Goal: Transaction & Acquisition: Purchase product/service

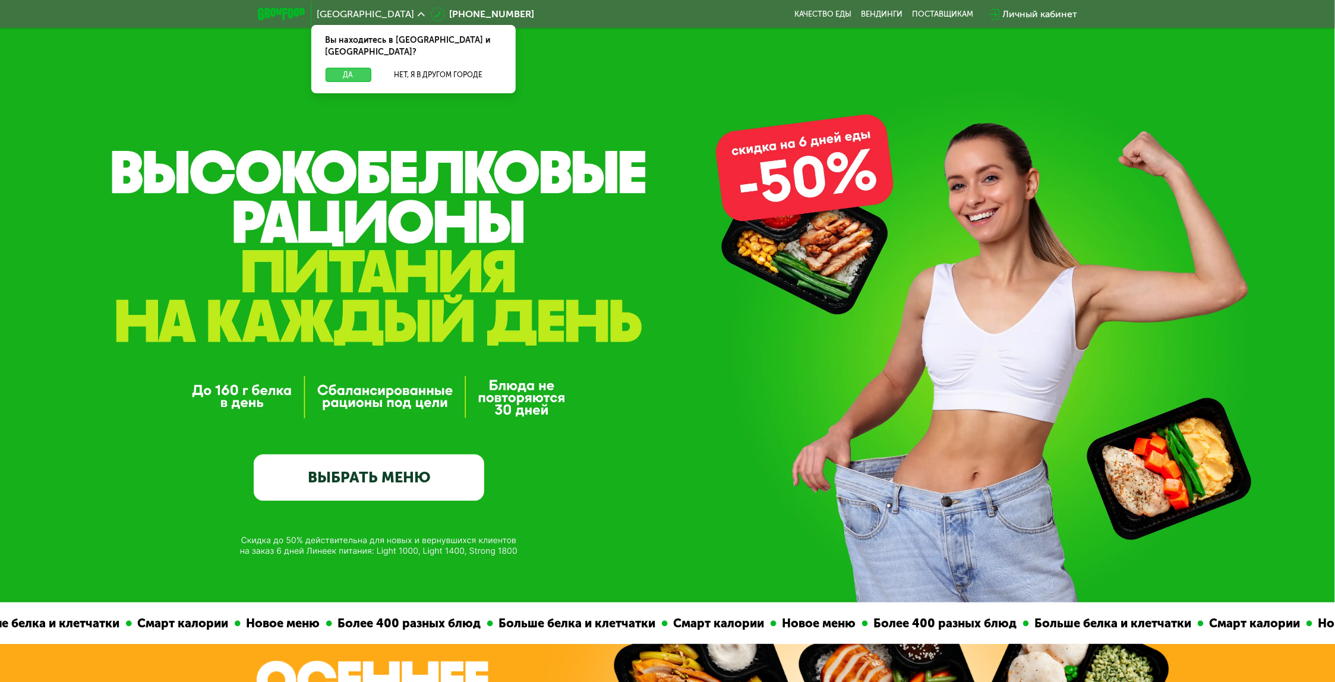
click at [359, 68] on button "Да" at bounding box center [349, 75] width 46 height 14
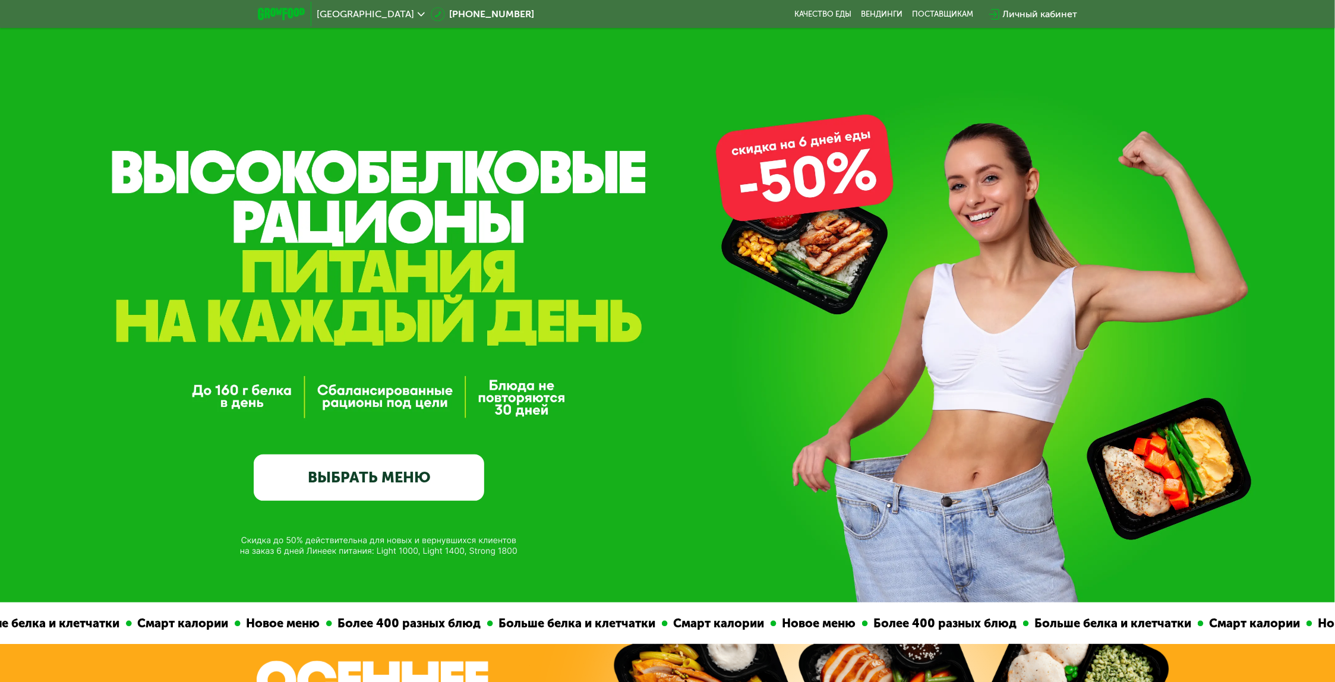
click at [431, 479] on link "ВЫБРАТЬ МЕНЮ" at bounding box center [369, 478] width 231 height 46
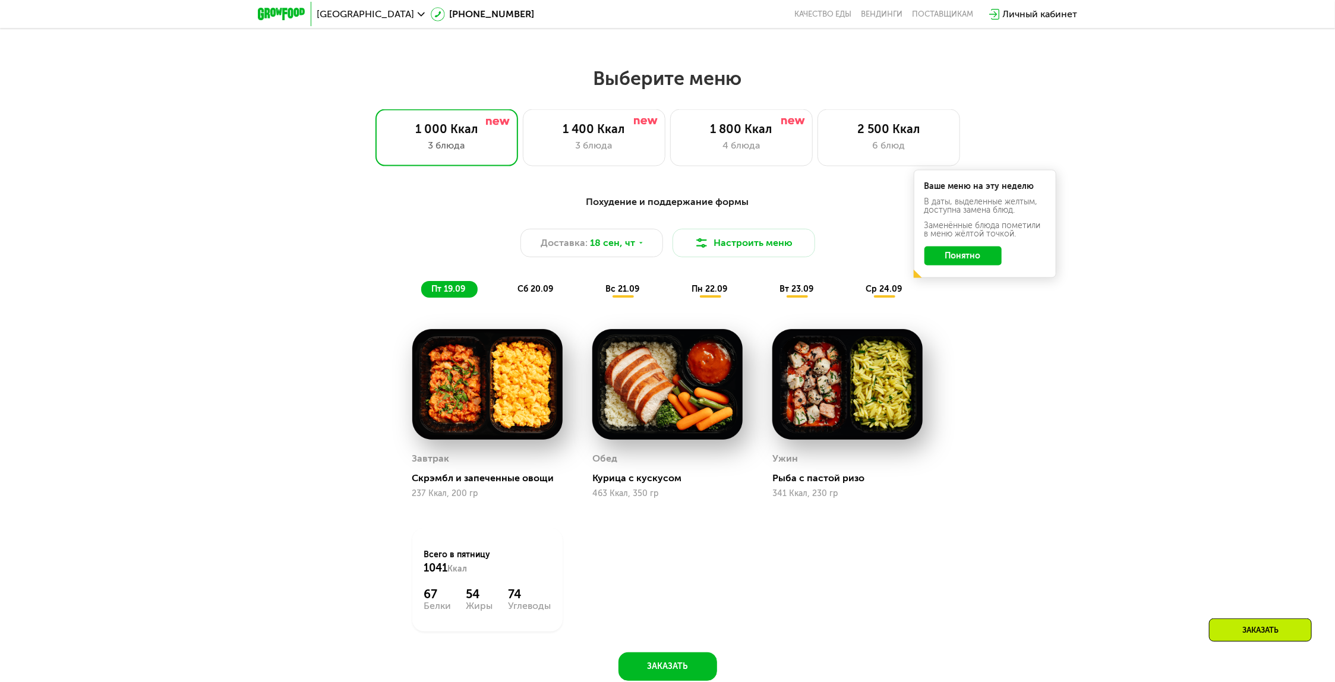
scroll to position [1091, 0]
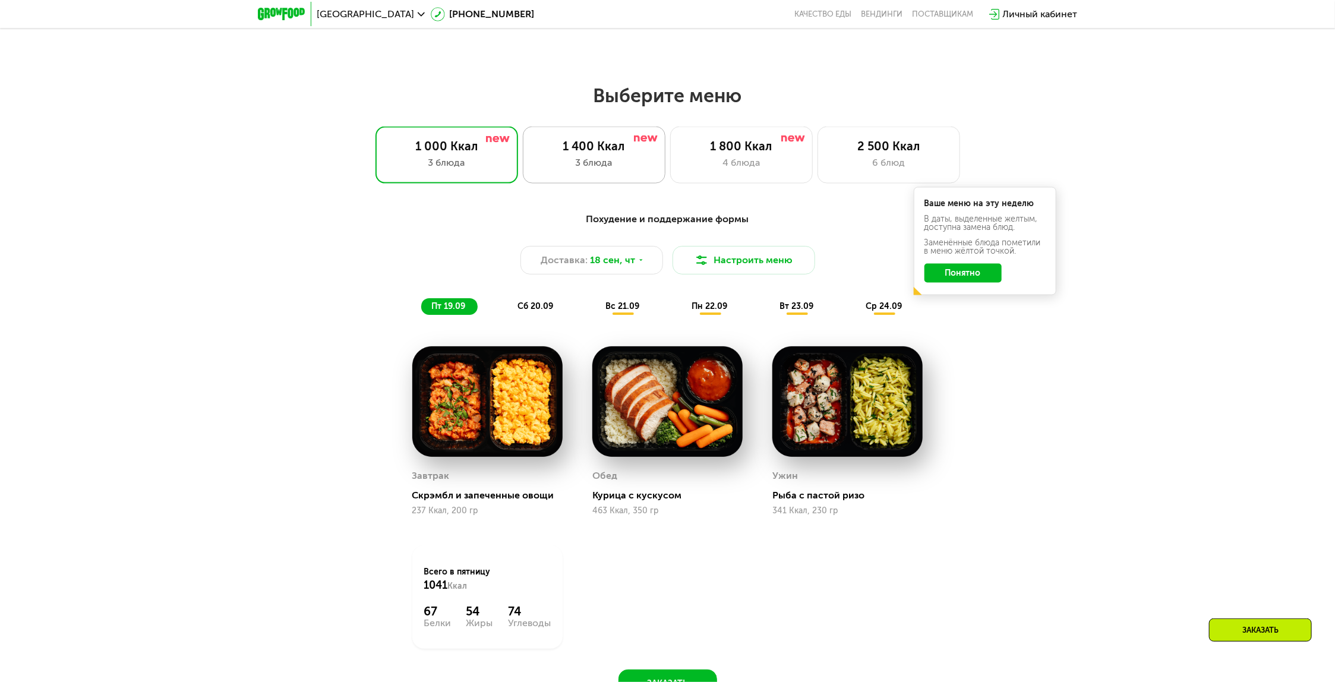
click at [628, 169] on div "3 блюда" at bounding box center [594, 163] width 118 height 14
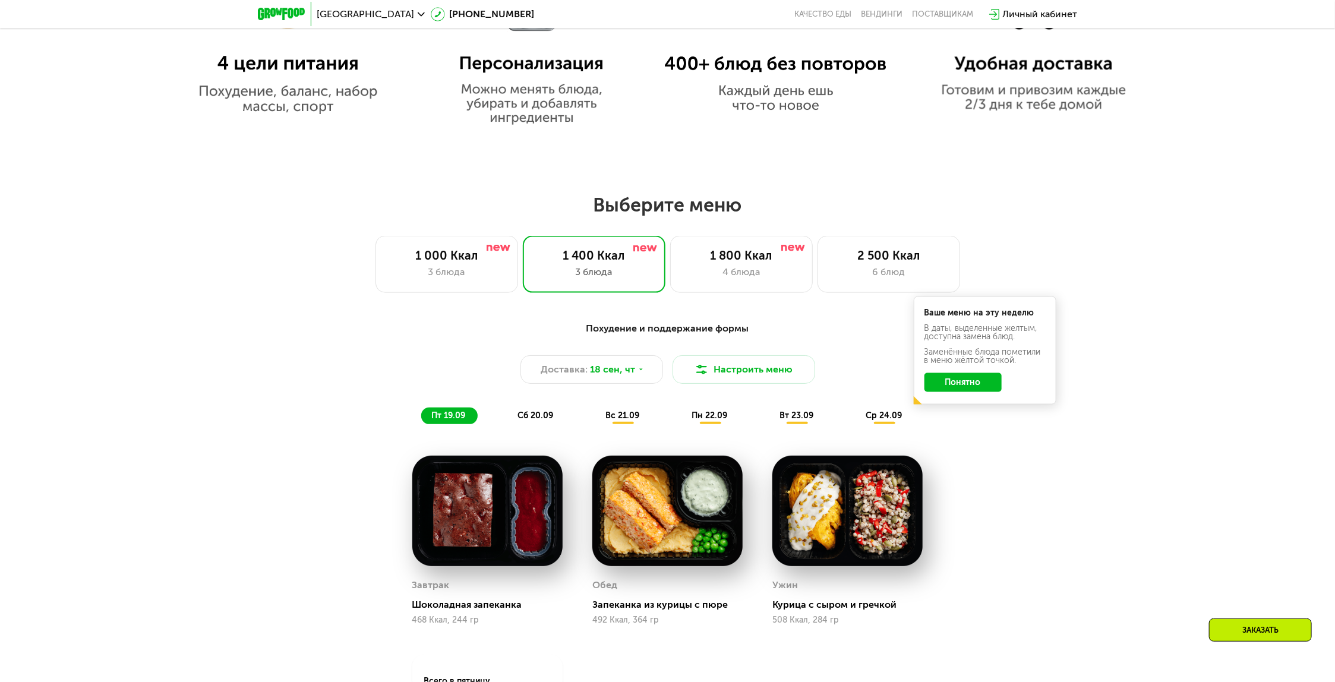
scroll to position [973, 0]
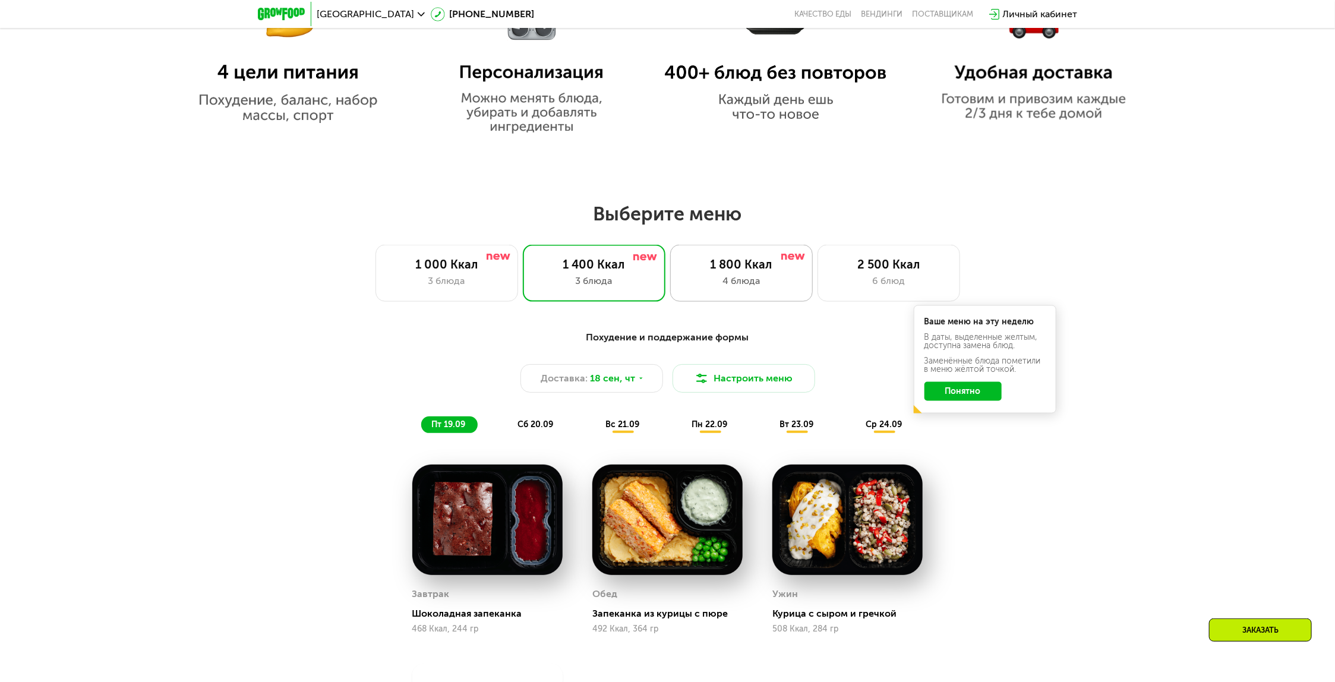
click at [787, 288] on div "4 блюда" at bounding box center [742, 281] width 118 height 14
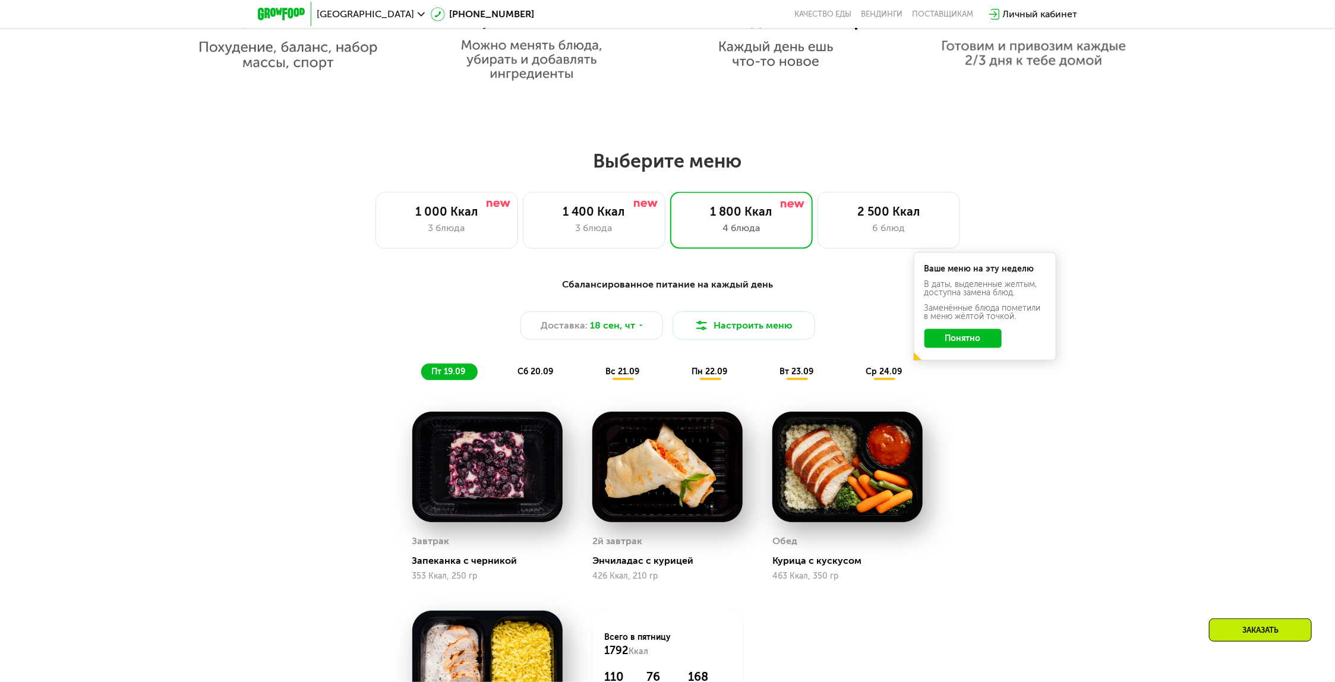
scroll to position [1091, 0]
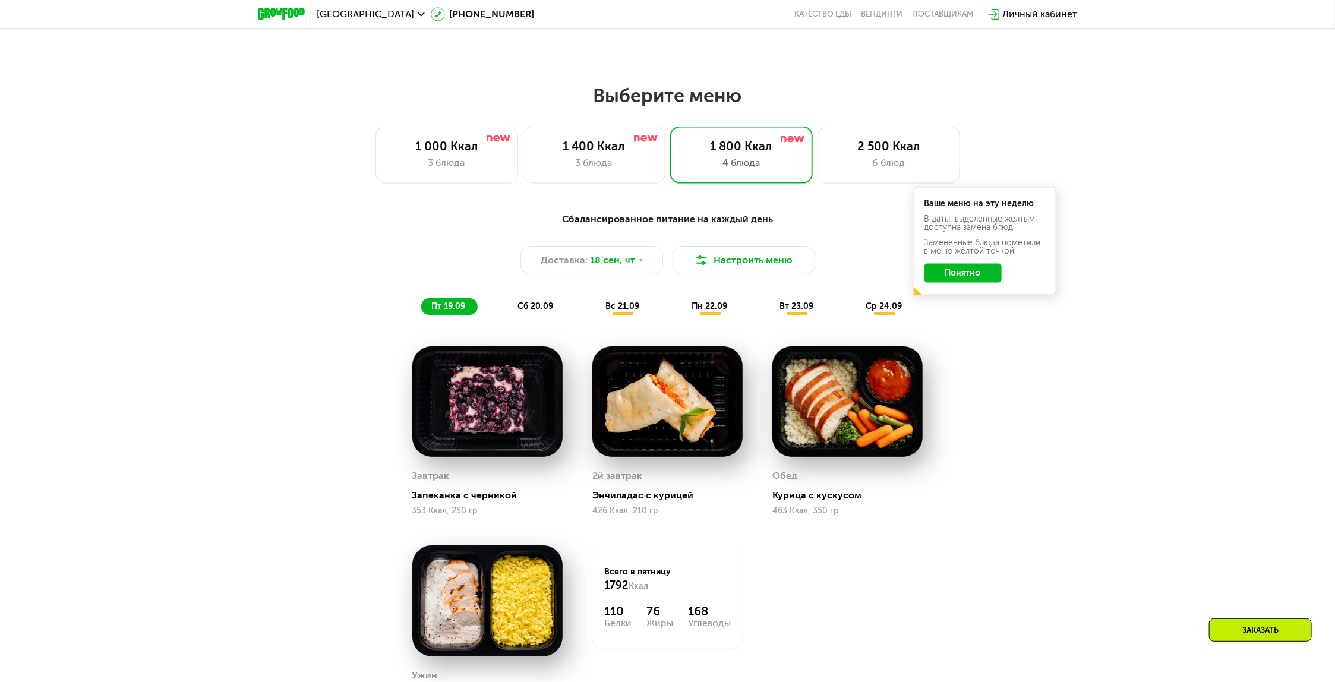
click at [540, 308] on span "сб 20.09" at bounding box center [536, 306] width 36 height 10
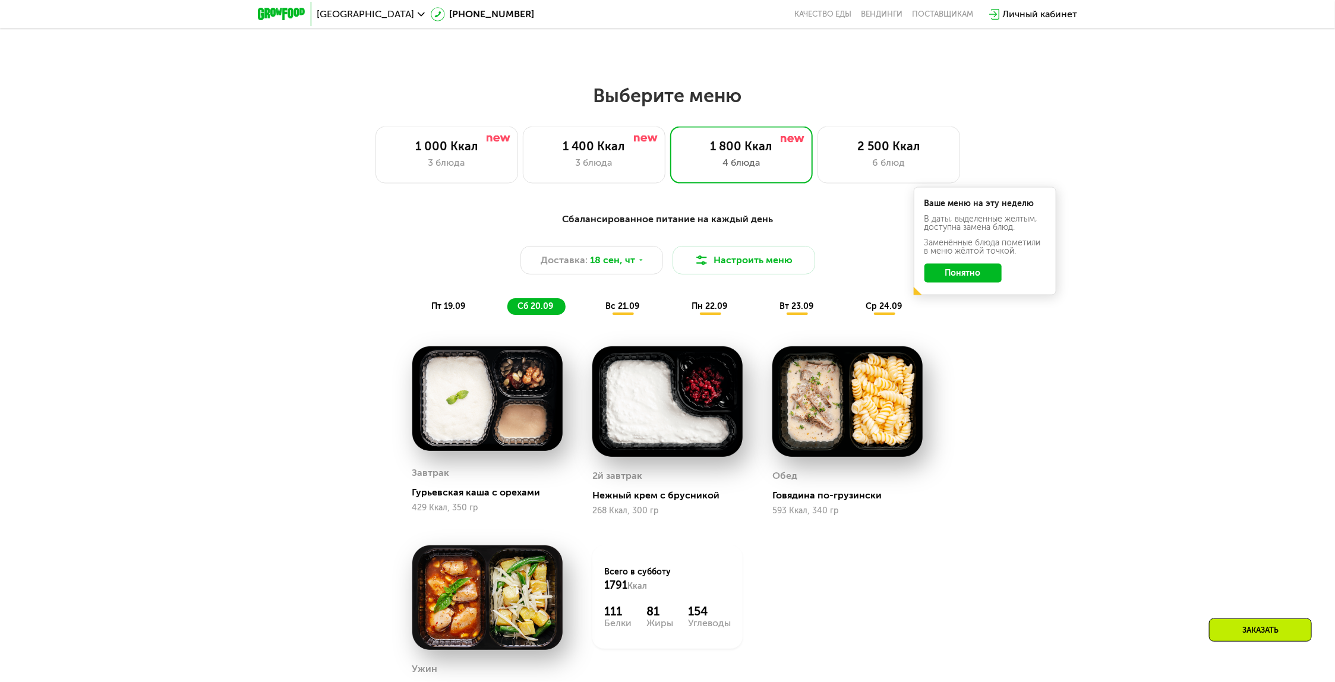
click at [632, 310] on span "вс 21.09" at bounding box center [623, 306] width 34 height 10
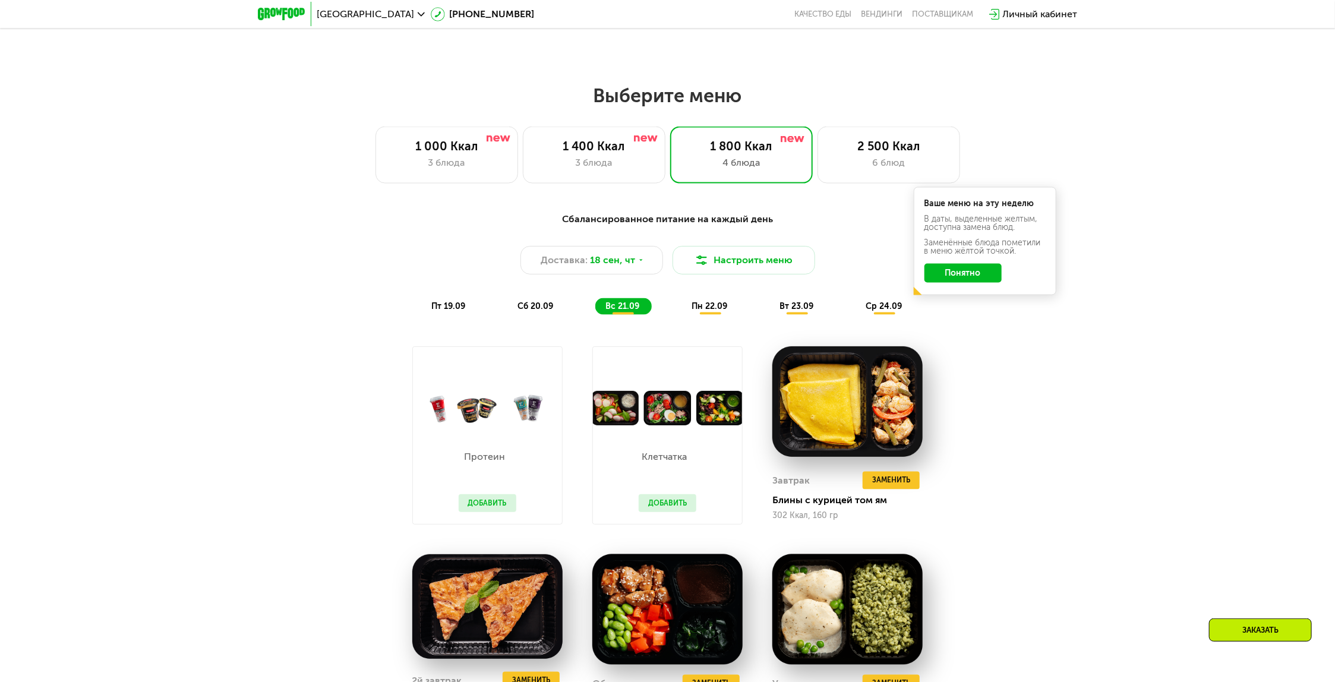
click at [716, 315] on div "пн 22.09" at bounding box center [711, 306] width 58 height 17
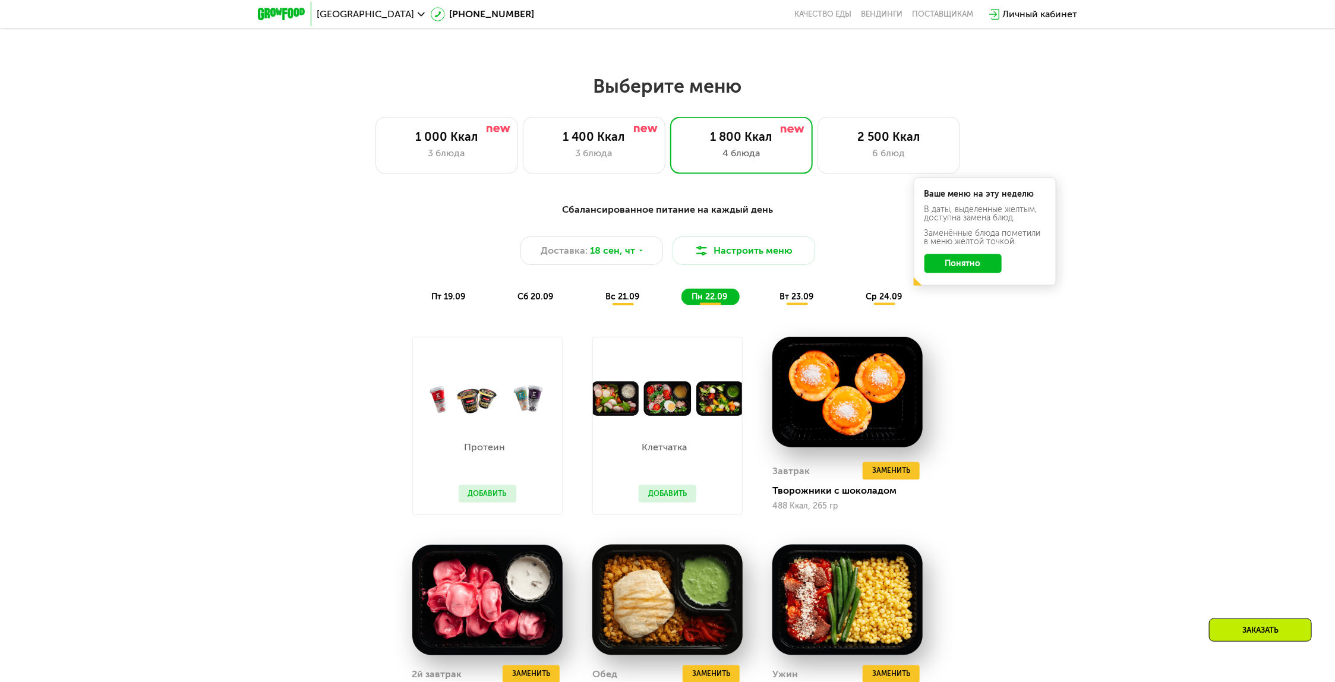
scroll to position [1151, 0]
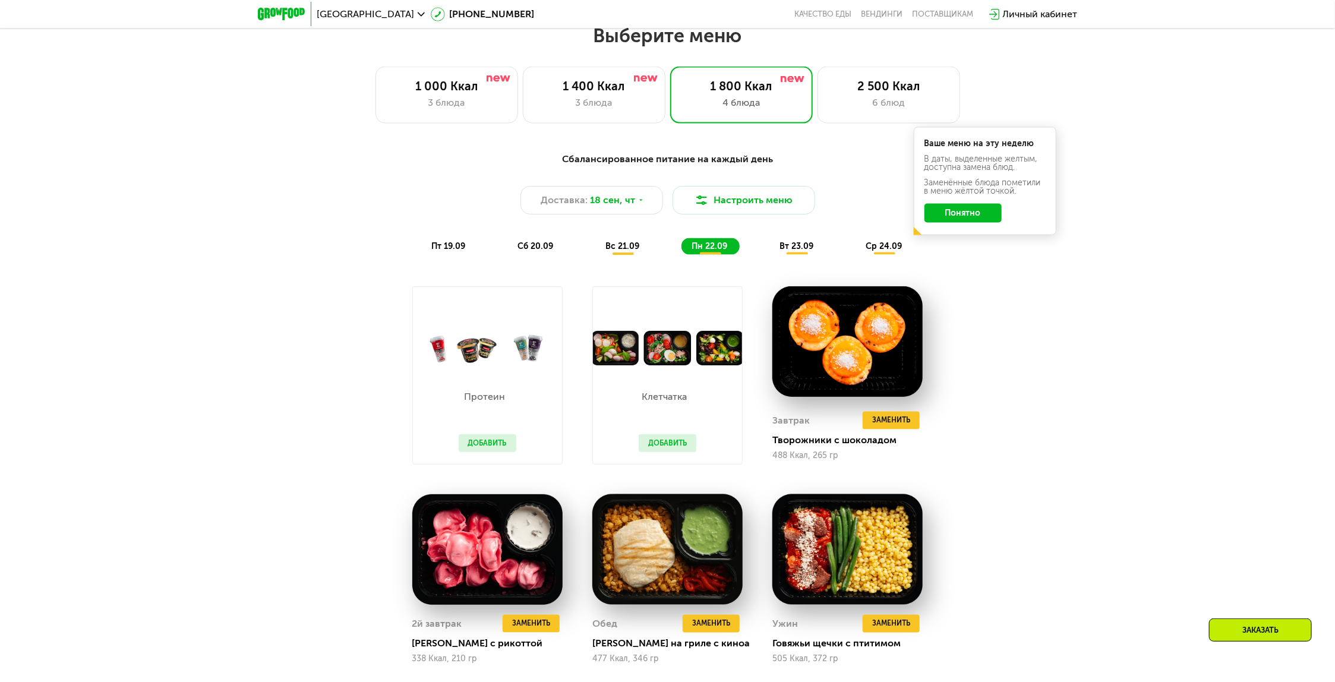
click at [803, 250] on span "вт 23.09" at bounding box center [797, 246] width 34 height 10
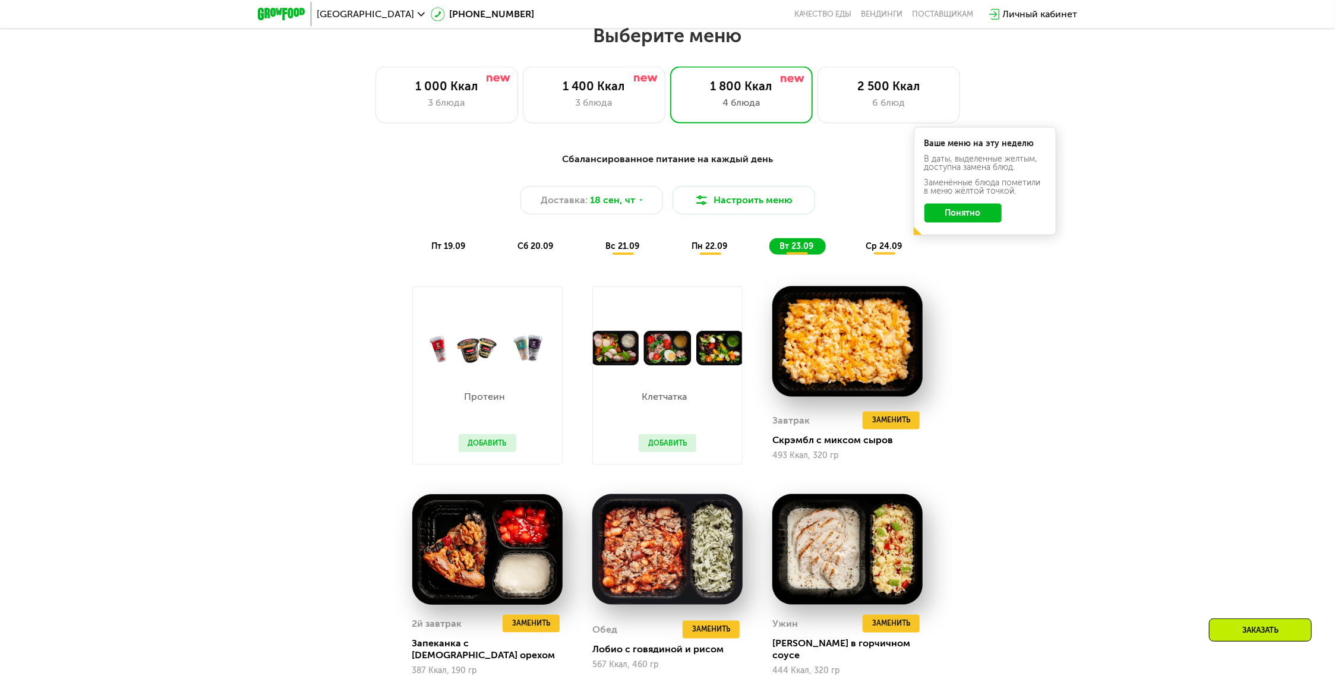
click at [877, 251] on span "ср 24.09" at bounding box center [884, 246] width 36 height 10
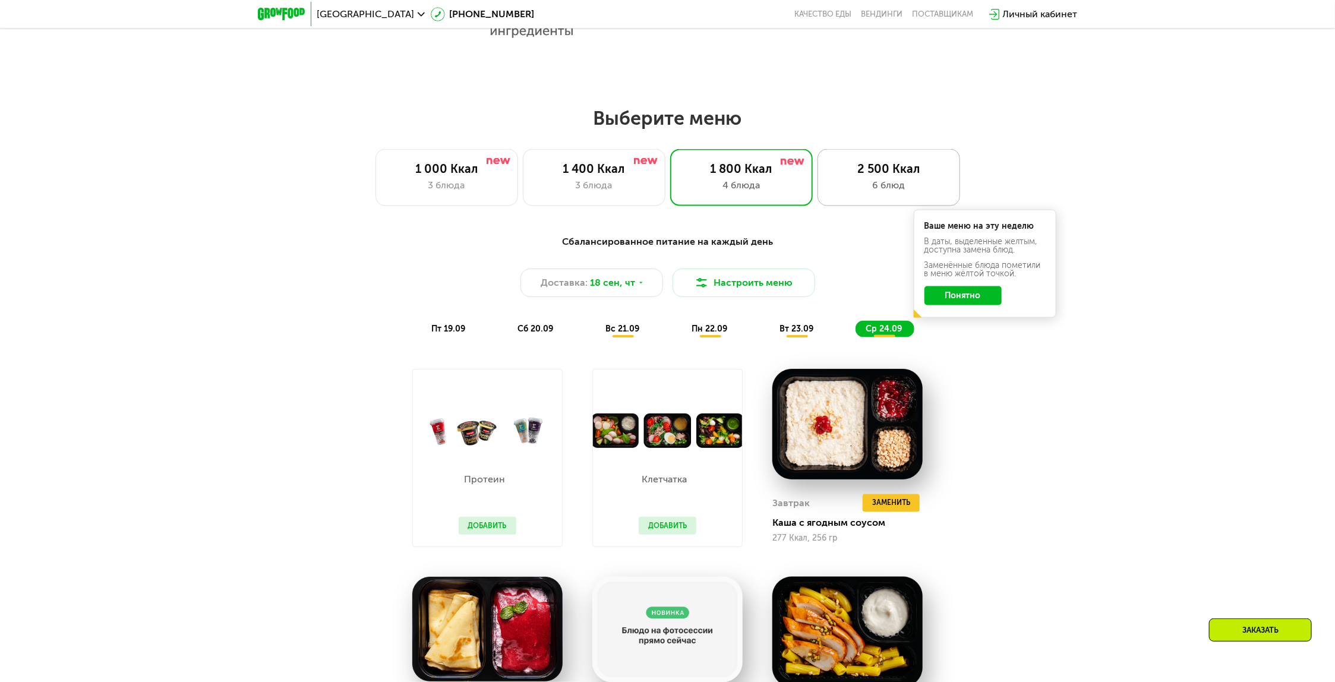
scroll to position [1032, 0]
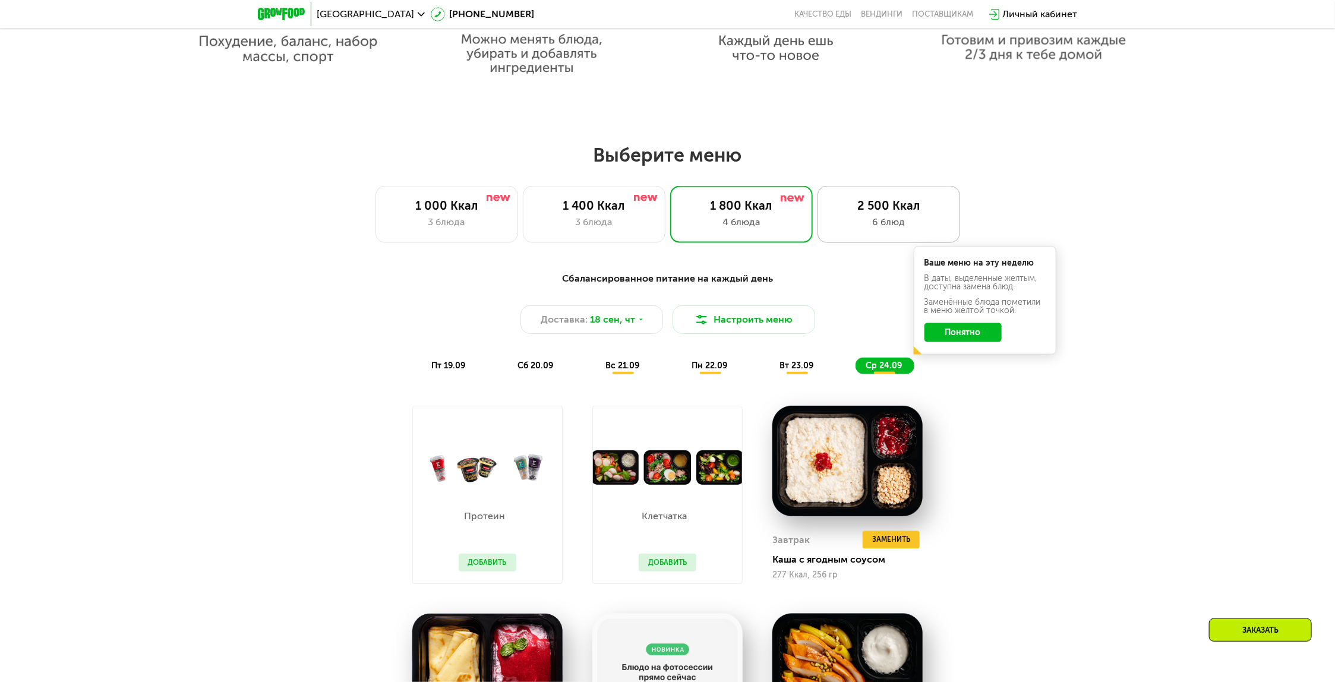
click at [849, 229] on div "6 блюд" at bounding box center [889, 222] width 118 height 14
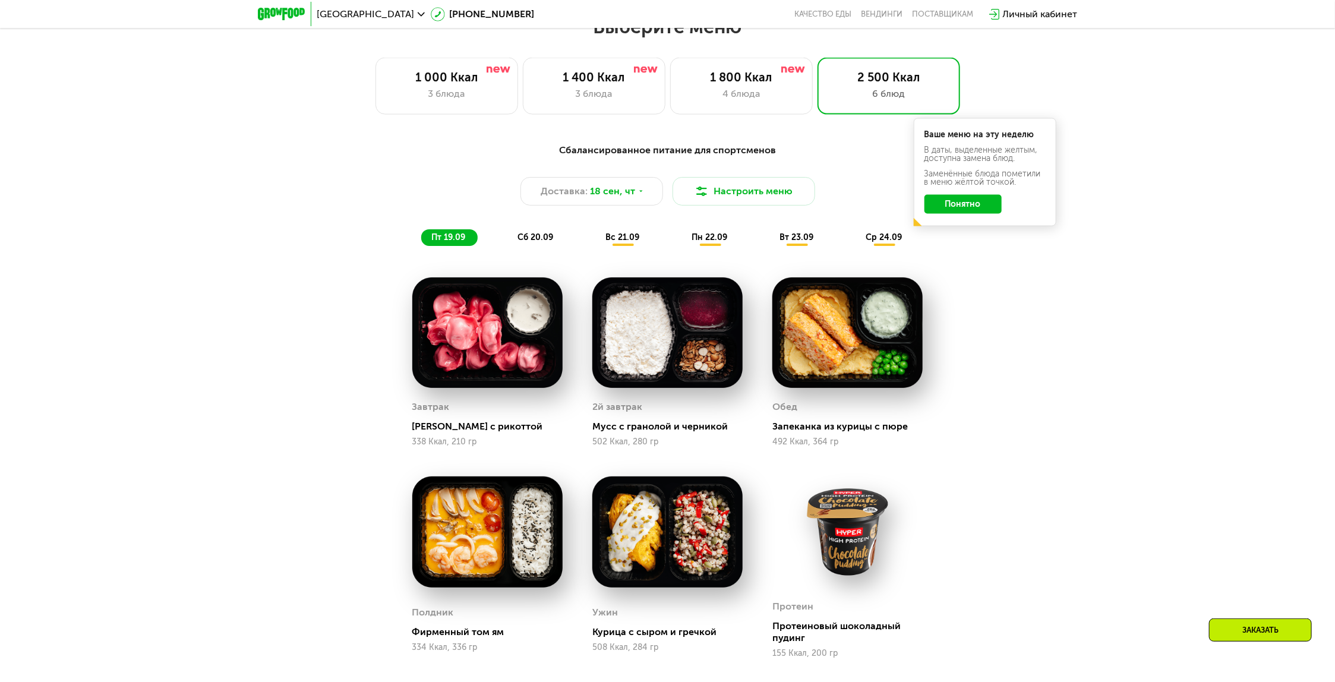
scroll to position [1151, 0]
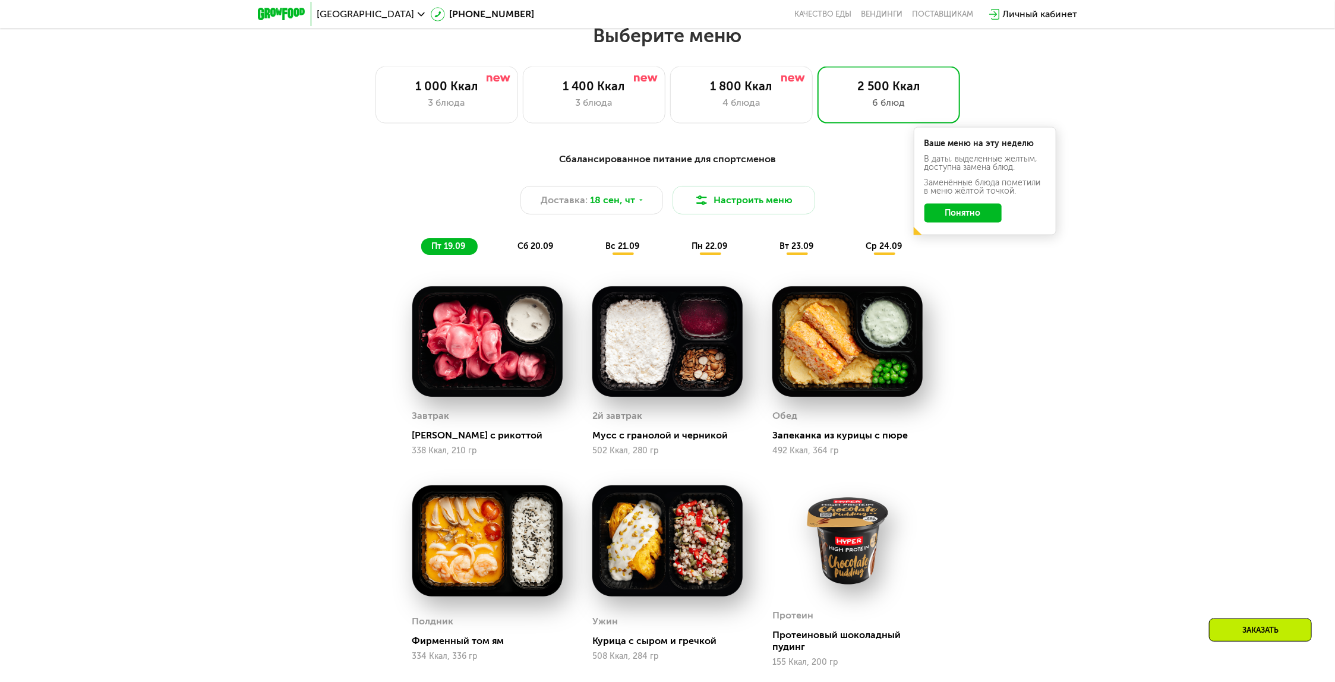
click at [549, 247] on span "сб 20.09" at bounding box center [536, 246] width 36 height 10
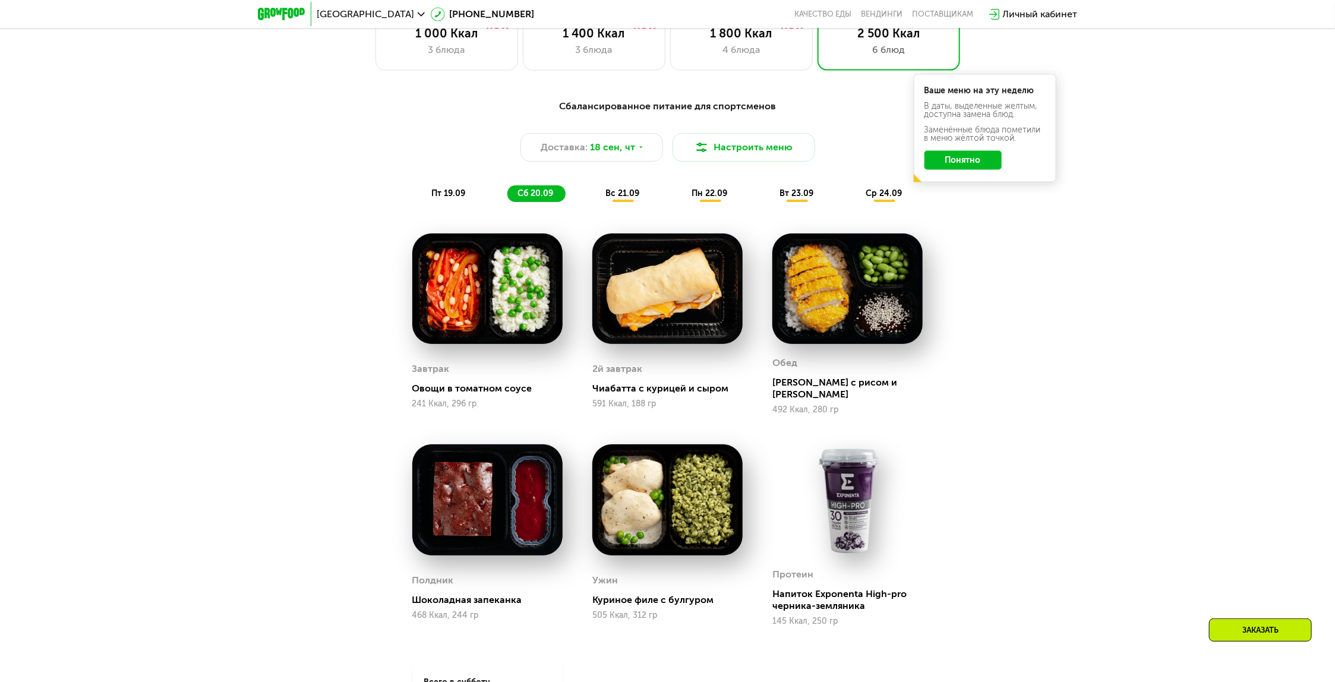
scroll to position [1270, 0]
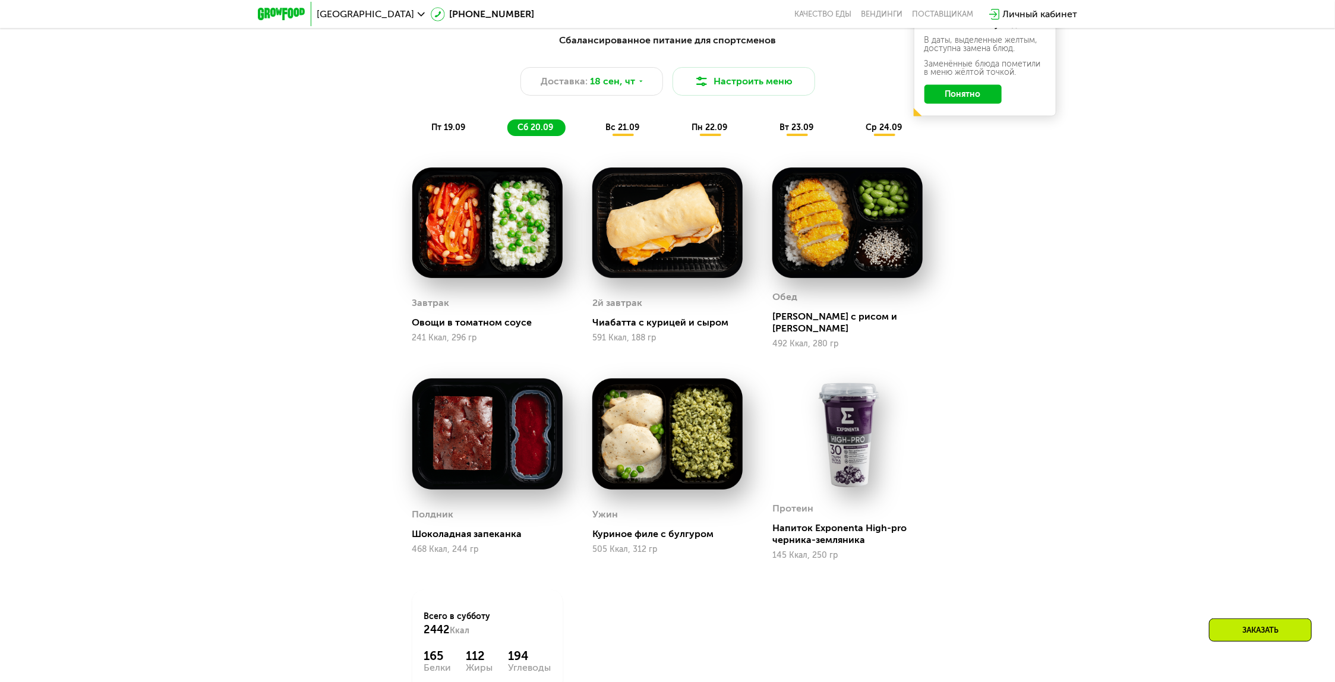
click at [623, 132] on span "вс 21.09" at bounding box center [623, 127] width 34 height 10
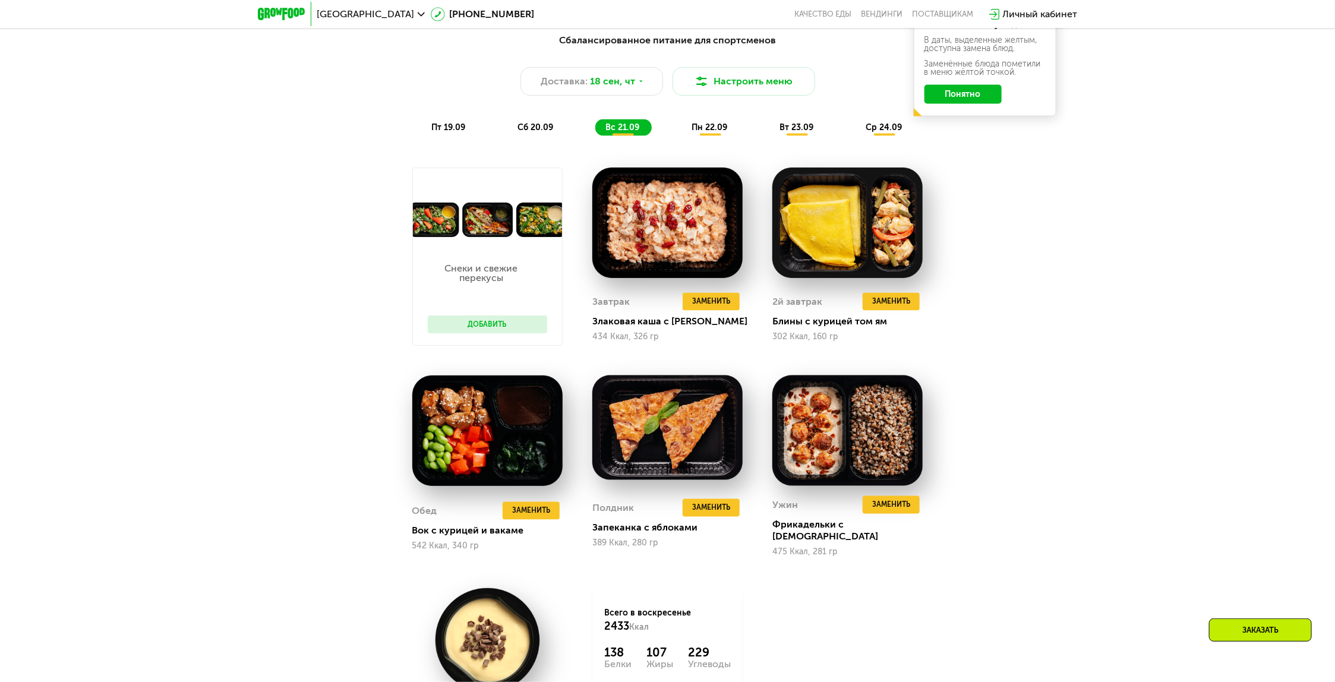
click at [699, 132] on span "пн 22.09" at bounding box center [710, 127] width 36 height 10
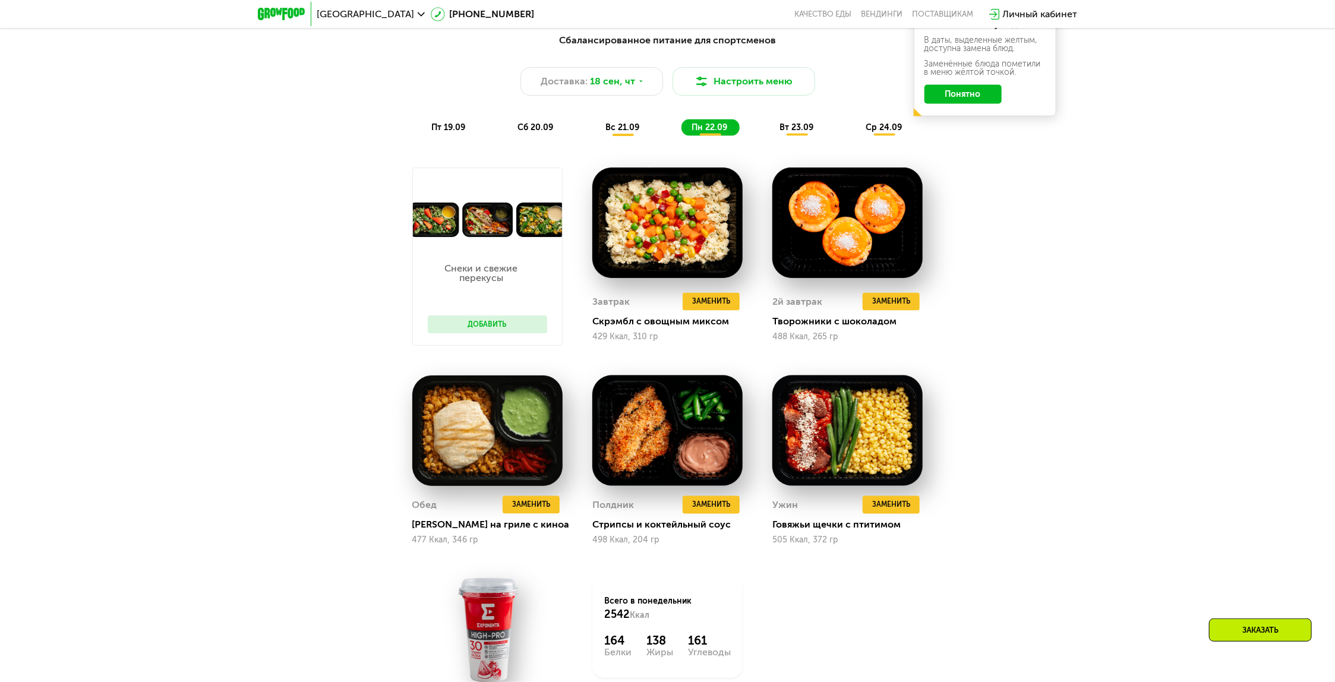
click at [793, 130] on span "вт 23.09" at bounding box center [797, 127] width 34 height 10
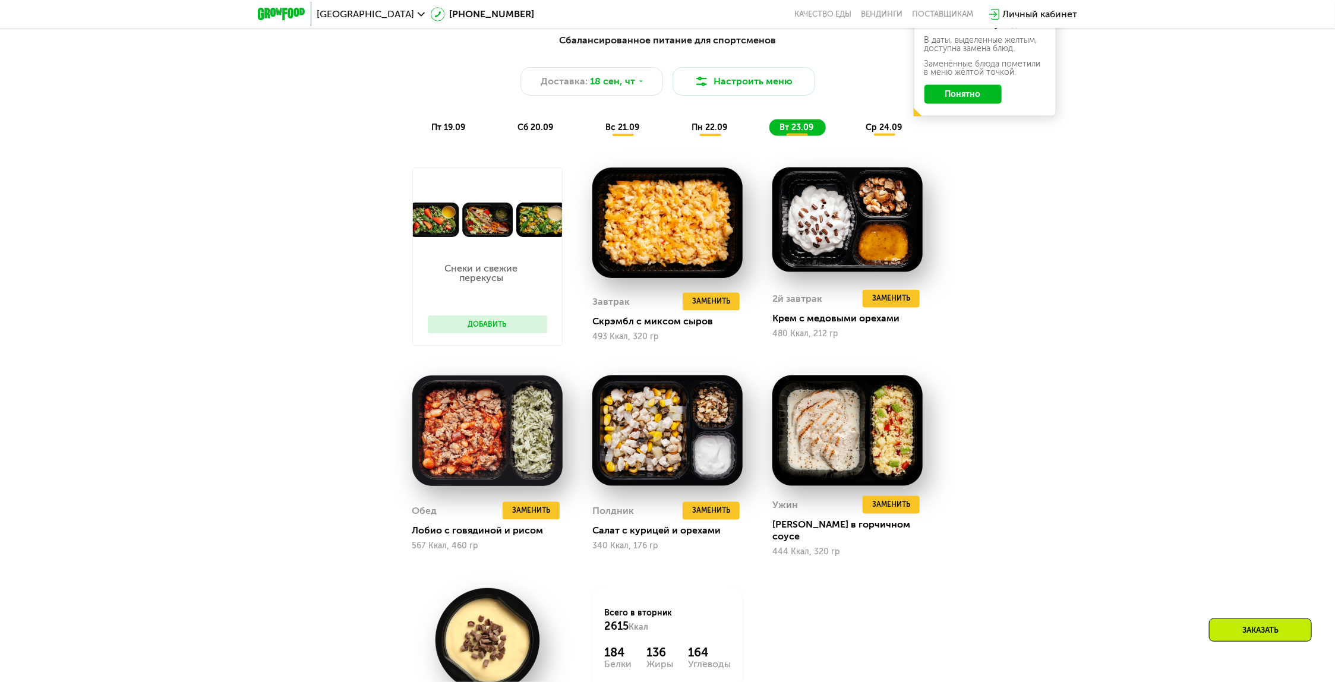
click at [872, 125] on div "ср 24.09" at bounding box center [885, 127] width 59 height 17
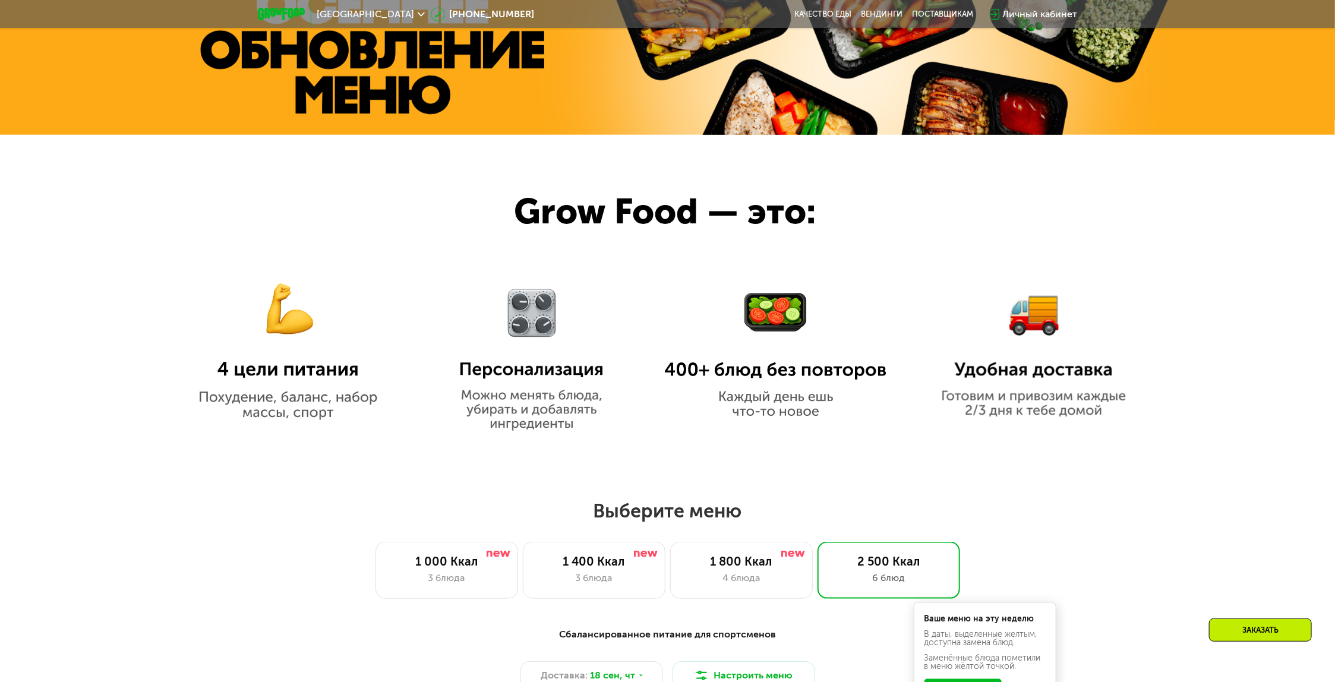
scroll to position [0, 0]
